Goal: Task Accomplishment & Management: Use online tool/utility

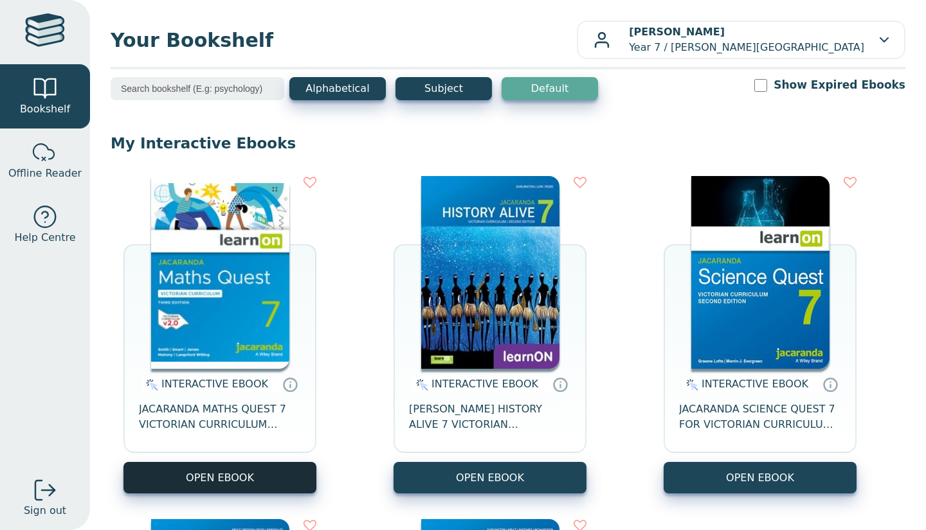
click at [264, 472] on button "OPEN EBOOK" at bounding box center [219, 477] width 193 height 31
click at [184, 473] on button "OPEN EBOOK" at bounding box center [219, 477] width 193 height 31
